Goal: Task Accomplishment & Management: Use online tool/utility

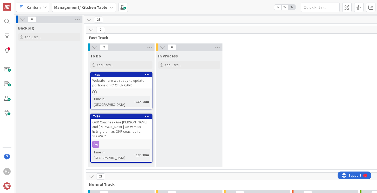
click at [93, 6] on b "Management/ Kitchen Table" at bounding box center [80, 7] width 53 height 5
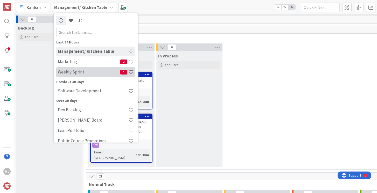
click at [66, 71] on h4 "Weekly Sprint" at bounding box center [89, 71] width 62 height 5
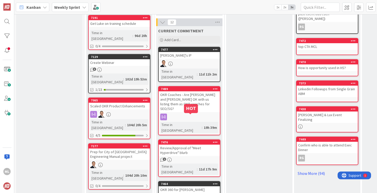
scroll to position [214, 0]
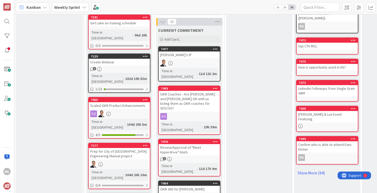
click at [183, 91] on div "OKR Coaches - Are [PERSON_NAME] and [PERSON_NAME] OK with us listing them as OK…" at bounding box center [189, 101] width 61 height 21
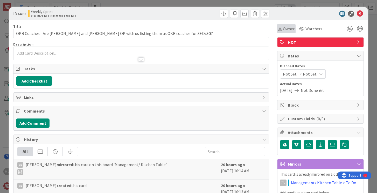
click at [286, 29] on span "Owner" at bounding box center [289, 29] width 12 height 6
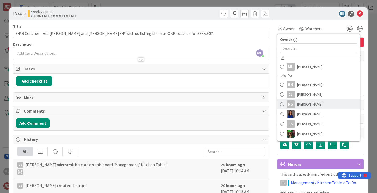
scroll to position [9, 0]
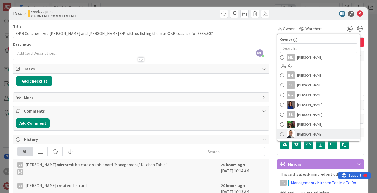
click at [282, 134] on span at bounding box center [282, 135] width 4 height 8
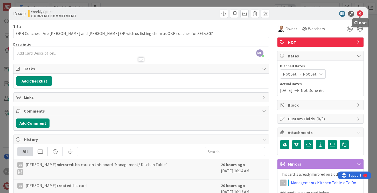
click at [361, 14] on icon at bounding box center [360, 14] width 6 height 6
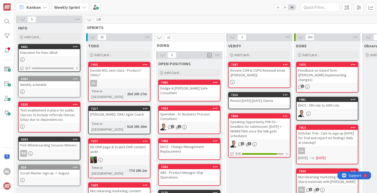
click at [71, 8] on b "Weekly Sprint" at bounding box center [67, 7] width 26 height 5
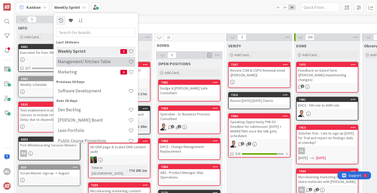
click at [68, 61] on h4 "Management/ Kitchen Table" at bounding box center [93, 61] width 71 height 5
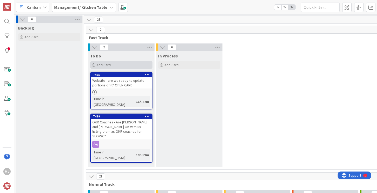
click at [117, 63] on div "Add Card..." at bounding box center [121, 65] width 62 height 8
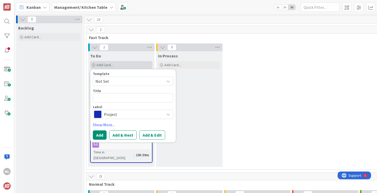
type textarea "x"
type textarea "M"
type textarea "x"
type textarea "Mi"
type textarea "x"
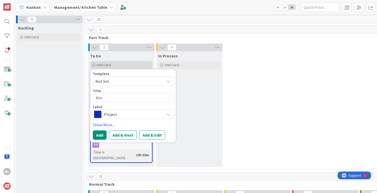
type textarea "Minu"
type textarea "x"
type textarea "Minut"
type textarea "x"
type textarea "Minute"
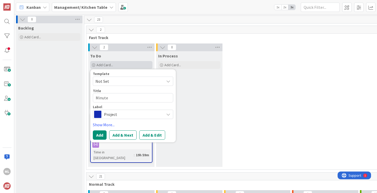
type textarea "x"
type textarea "Minutes"
type textarea "x"
type textarea "Minutes"
type textarea "x"
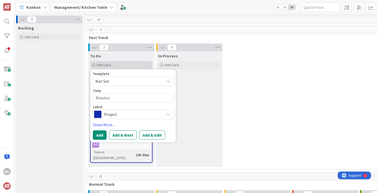
type textarea "Minutes /"
type textarea "x"
type textarea "Minutes"
type textarea "x"
type textarea "Minutes M"
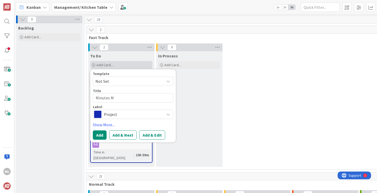
type textarea "x"
type textarea "Minutes Ma"
type textarea "x"
type textarea "Minutes Mar"
type textarea "x"
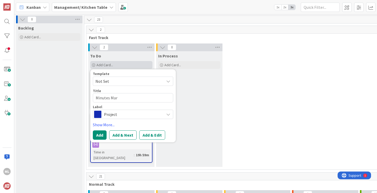
type textarea "Minutes [PERSON_NAME]"
type textarea "x"
type textarea "Minutes March"
type textarea "x"
type textarea "Minutes [DATE]"
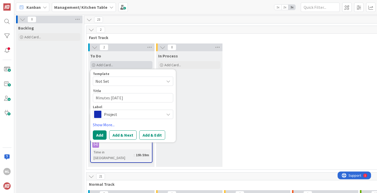
type textarea "x"
type textarea "Minutes [DATE]"
type textarea "x"
type textarea "Minutes March 202"
type textarea "x"
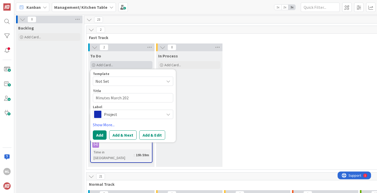
type textarea "Minutes [DATE]"
type textarea "x"
type textarea "Minutes [DATE]"
type textarea "x"
type textarea "Minutes [DATE] A"
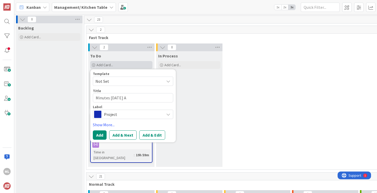
type textarea "x"
type textarea "Minutes [DATE] Ap"
type textarea "x"
type textarea "Minutes [DATE] App"
type textarea "x"
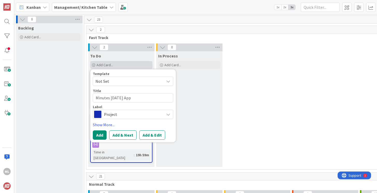
type textarea "Minutes [DATE] Appo"
type textarea "x"
type textarea "Minutes [DATE] Appoi"
type textarea "x"
type textarea "Minutes [DATE] Appoin"
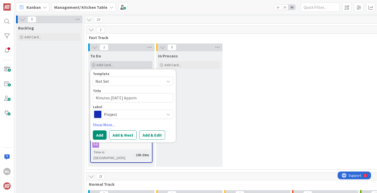
type textarea "x"
type textarea "Minutes [DATE] Appoint"
type textarea "x"
type textarea "Minutes [DATE] Appointin"
type textarea "x"
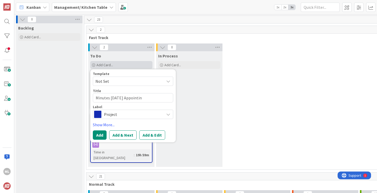
type textarea "Minutes [DATE] Appointing"
type textarea "x"
type textarea "Minutes [DATE] Appointing"
type textarea "x"
type textarea "Minutes [DATE] Appointing u"
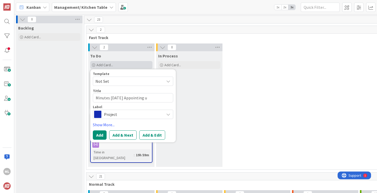
type textarea "x"
type textarea "Minutes [DATE] Appointing us"
type textarea "x"
type textarea "Minutes [DATE] Appointing us"
type textarea "x"
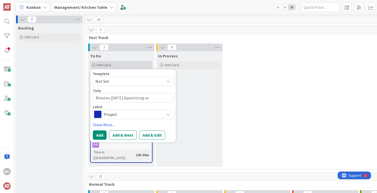
type textarea "Minutes [DATE] Appointing us a"
type textarea "x"
type textarea "Minutes [DATE] Appointing us at"
type textarea "x"
type textarea "Minutes [DATE] Appointing us a"
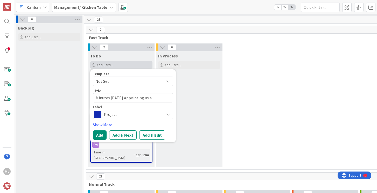
type textarea "x"
type textarea "Minutes [DATE] Appointing us as"
type textarea "x"
type textarea "Minutes [DATE] Appointing us as"
type textarea "x"
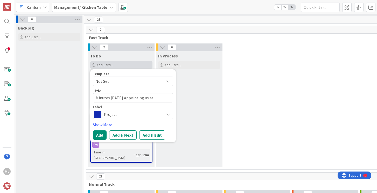
type textarea "Minutes [DATE] Appointing us as D"
type textarea "x"
type textarea "Minutes [DATE] Appointing us as Di"
type textarea "x"
type textarea "Minutes [DATE] Appointing us as Dir"
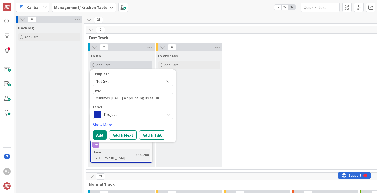
type textarea "x"
type textarea "Minutes [DATE] Appointing us as Dire"
type textarea "x"
type textarea "Minutes [DATE] Appointing us as Direc"
type textarea "x"
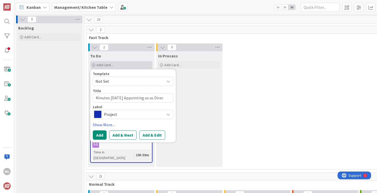
type textarea "Minutes [DATE] Appointing us as Direct"
type textarea "x"
type textarea "Minutes [DATE] Appointing us as Directo"
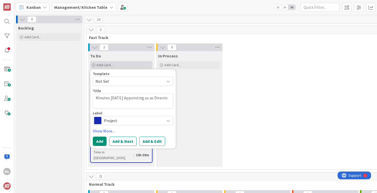
type textarea "x"
type textarea "Minutes [DATE] Appointing us as Director"
type textarea "x"
type textarea "Minutes [DATE] Appointing us as Directors"
type textarea "x"
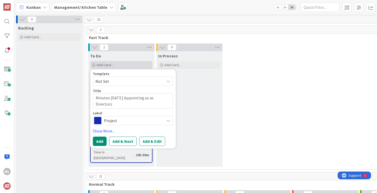
type textarea "Minutes [DATE] Appointing us as Directors"
type textarea "x"
type textarea "Minutes [DATE] Appointing us as Directors -"
type textarea "x"
type textarea "Minutes [DATE] Appointing us as Directors -"
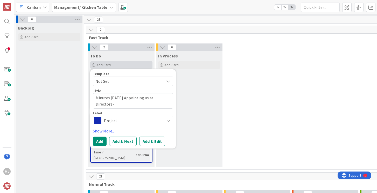
type textarea "x"
type textarea "Minutes [DATE] Appointing us as Directors - S"
type textarea "x"
type textarea "Minutes [DATE] Appointing us as Directors - Sa"
type textarea "x"
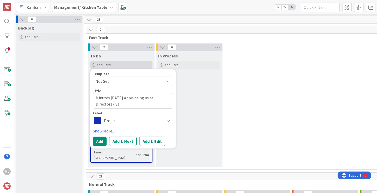
type textarea "Minutes [DATE] Appointing us as Directors - Sav"
type textarea "x"
type textarea "Minutes [DATE] Appointing us as Directors - Save"
type textarea "x"
type textarea "Minutes [DATE] Appointing us as Directors - Save"
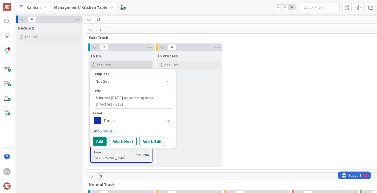
type textarea "x"
type textarea "Minutes [DATE] Appointing us as Directors - Save M"
type textarea "x"
type textarea "Minutes [DATE] Appointing us as Directors - Save Mon"
type textarea "x"
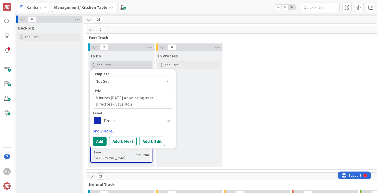
type textarea "Minutes [DATE] Appointing us as Directors - Save Mone"
type textarea "x"
type textarea "Minutes [DATE] Appointing us as Directors - Save Money"
type textarea "x"
type textarea "Minutes [DATE] Appointing us as Directors - Save Money"
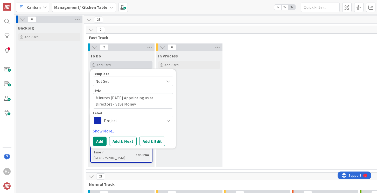
type textarea "x"
type textarea "Minutes [DATE] Appointing us as Directors - Save Money d"
type textarea "x"
type textarea "Minutes [DATE] Appointing us as Directors - Save Money do"
type textarea "x"
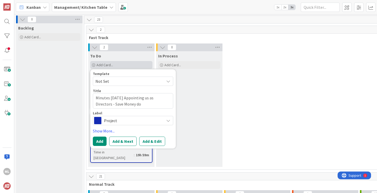
type textarea "Minutes [DATE] Appointing us as Directors - Save Money don"
type textarea "x"
type textarea "Minutes [DATE] Appointing us as Directors - Save Money don't"
type textarea "x"
type textarea "Minutes [DATE] Appointing us as Directors - Save Money don'ta"
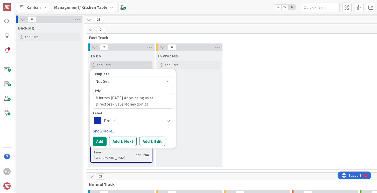
type textarea "x"
type textarea "Minutes [DATE] Appointing us as Directors - Save Money don'tav"
type textarea "x"
type textarea "Minutes [DATE] Appointing us as Directors - Save Money don'ta"
type textarea "x"
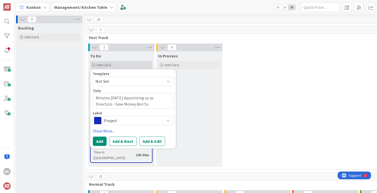
type textarea "Minutes [DATE] Appointing us as Directors - Save Money don't"
type textarea "x"
type textarea "Minutes [DATE] Appointing us as Directors - Save Money don't"
type textarea "x"
type textarea "Minutes [DATE] Appointing us as Directors - Save Money don't ha"
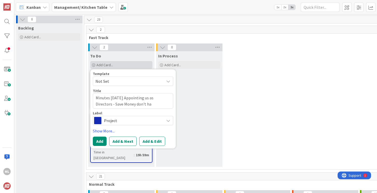
type textarea "x"
type textarea "Minutes [DATE] Appointing us as Directors - Save Money don't hav"
type textarea "x"
type textarea "Minutes [DATE] Appointing us as Directors - Save Money don't have"
type textarea "x"
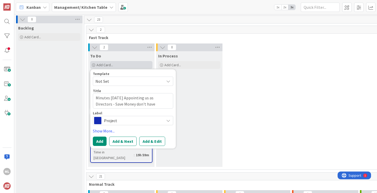
type textarea "Minutes [DATE] Appointing us as Directors - Save Money don't have"
type textarea "x"
type textarea "Minutes [DATE] Appointing us as Directors - Save Money don't have th"
type textarea "x"
type textarea "Minutes [DATE] Appointing us as Directors - Save Money don't have the"
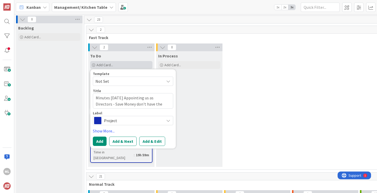
type textarea "x"
type textarea "Minutes [DATE] Appointing us as Directors - Save Money don't have them"
type textarea "x"
type textarea "Minutes [DATE] Appointing us as Directors - Save Money don't have them d"
type textarea "x"
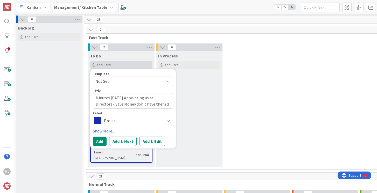
type textarea "Minutes [DATE] Appointing us as Directors - Save Money don't have them do"
type textarea "x"
type textarea "Minutes [DATE] Appointing us as Directors - Save Money don't have them do"
type textarea "x"
type textarea "Minutes [DATE] Appointing us as Directors - Save Money don't have them do t"
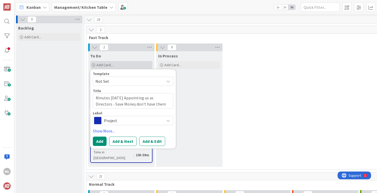
type textarea "x"
type textarea "Minutes [DATE] Appointing us as Directors - Save Money don't have them do th"
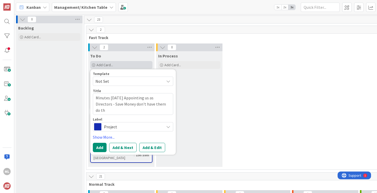
type textarea "x"
type textarea "Minutes [DATE] Appointing us as Directors - Save Money don't have them do this"
type textarea "x"
type textarea "Minutes [DATE] Appointing us as Directors - Save Money don't have them do this."
type textarea "x"
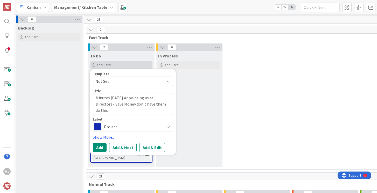
type textarea "Minutes [DATE] Appointing us as Directors - Save Money don't have them do this."
type textarea "x"
type textarea "Minutes [DATE] Appointing us as Directors - Save Money don't have them do this."
type textarea "x"
type textarea "Minutes [DATE] Appointing us as Directors - Save Money don't have them do this.…"
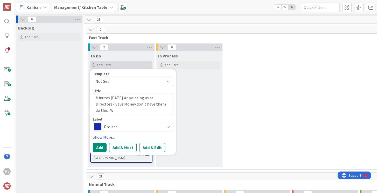
type textarea "x"
type textarea "Minutes [DATE] Appointing us as Directors - Save Money don't have them do this.…"
type textarea "x"
type textarea "Minutes [DATE] Appointing us as Directors - Save Money don't have them do this.…"
type textarea "x"
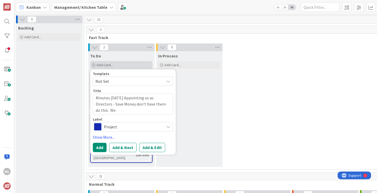
type textarea "Minutes [DATE] Appointing us as Directors - Save Money don't have them do this.…"
type textarea "x"
type textarea "Minutes [DATE] Appointing us as Directors - Save Money don't have them do this.…"
type textarea "x"
type textarea "Minutes [DATE] Appointing us as Directors - Save Money don't have them do this.…"
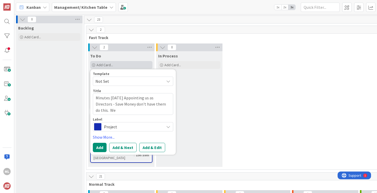
type textarea "x"
type textarea "Minutes [DATE] Appointing us as Directors - Save Money don't have them do this.…"
type textarea "x"
type textarea "Minutes [DATE] Appointing us as Directors - Save Money don't have them do this."
type textarea "x"
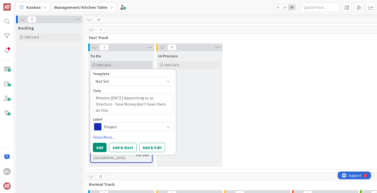
type textarea "Minutes [DATE] Appointing us as Directors - Save Money don't have them do this.…"
type textarea "x"
type textarea "Minutes [DATE] Appointing us as Directors - Save Money don't have them do this.…"
type textarea "x"
type textarea "Minutes [DATE] Appointing us as Directors - Save Money don't have them do this.…"
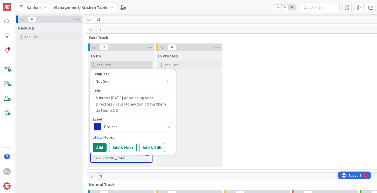
type textarea "x"
type textarea "Minutes [DATE] Appointing us as Directors - Save Money don't have them do this.…"
type textarea "x"
type textarea "Minutes [DATE] Appointing us as Directors - Save Money don't have them do this.…"
type textarea "x"
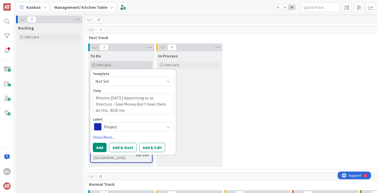
type textarea "Minutes [DATE] Appointing us as Directors - Save Money don't have them do this.…"
type textarea "x"
type textarea "Minutes [DATE] Appointing us as Directors - Save Money don't have them do this.…"
type textarea "x"
type textarea "Minutes [DATE] Appointing us as Directors - Save Money don't have them do this.…"
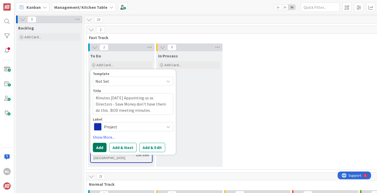
click at [102, 146] on button "Add" at bounding box center [100, 147] width 14 height 9
